Goal: Transaction & Acquisition: Purchase product/service

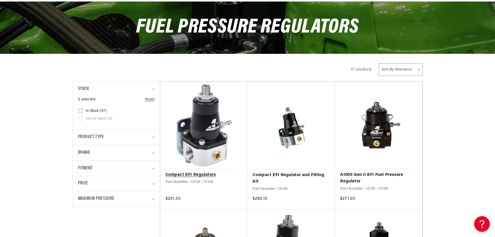
scroll to position [0, 330]
click at [211, 172] on link "Compact EFI Regulators" at bounding box center [204, 175] width 77 height 7
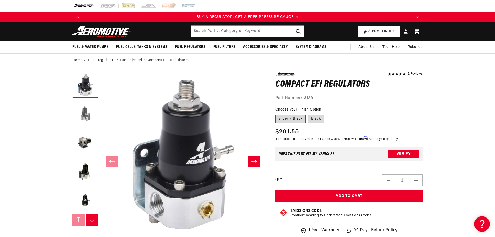
click at [87, 115] on button "Load image 2 in gallery view" at bounding box center [86, 114] width 26 height 26
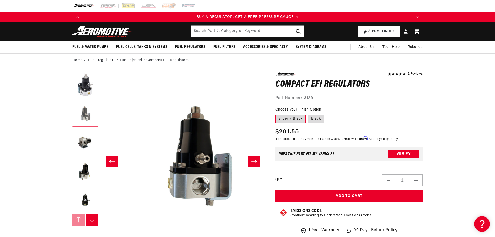
scroll to position [0, 164]
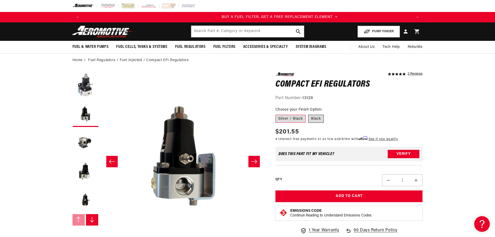
click at [315, 118] on label "Black" at bounding box center [316, 119] width 16 height 8
click at [309, 114] on input "Black" at bounding box center [308, 114] width 0 height 0
radio input "true"
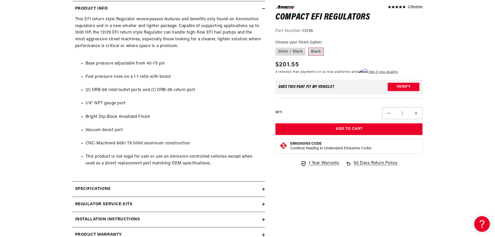
scroll to position [0, 330]
